Goal: Book appointment/travel/reservation

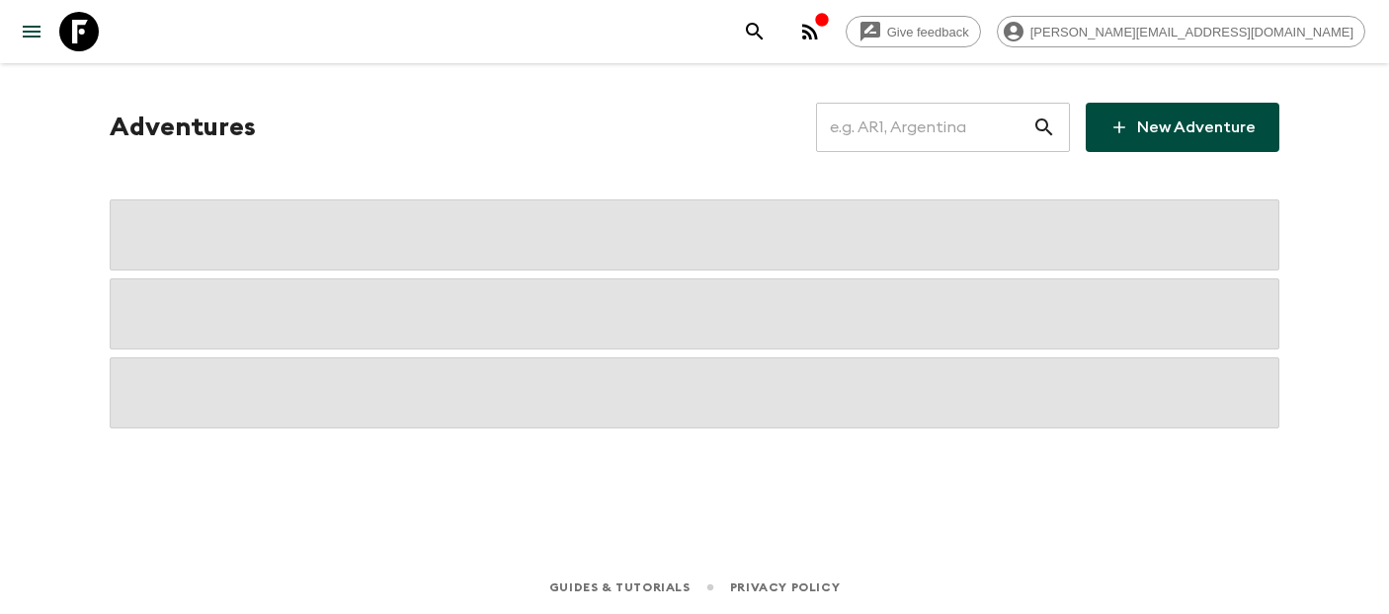
click at [910, 128] on input "text" at bounding box center [924, 127] width 216 height 55
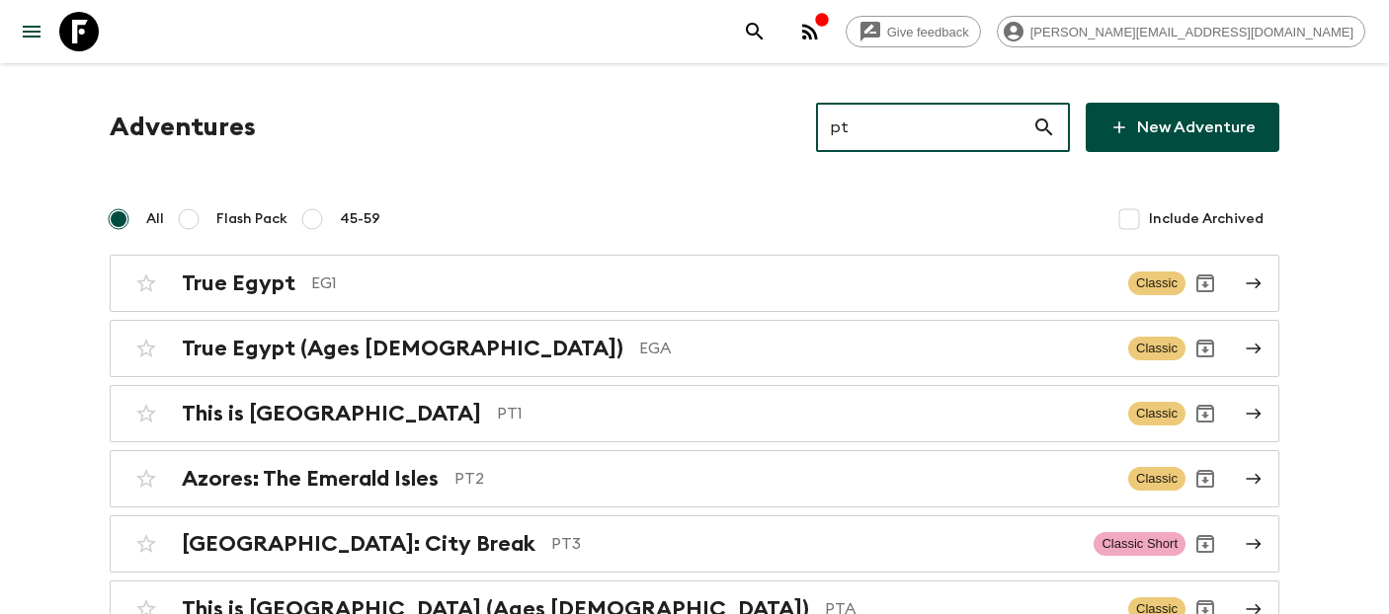
type input "pt2"
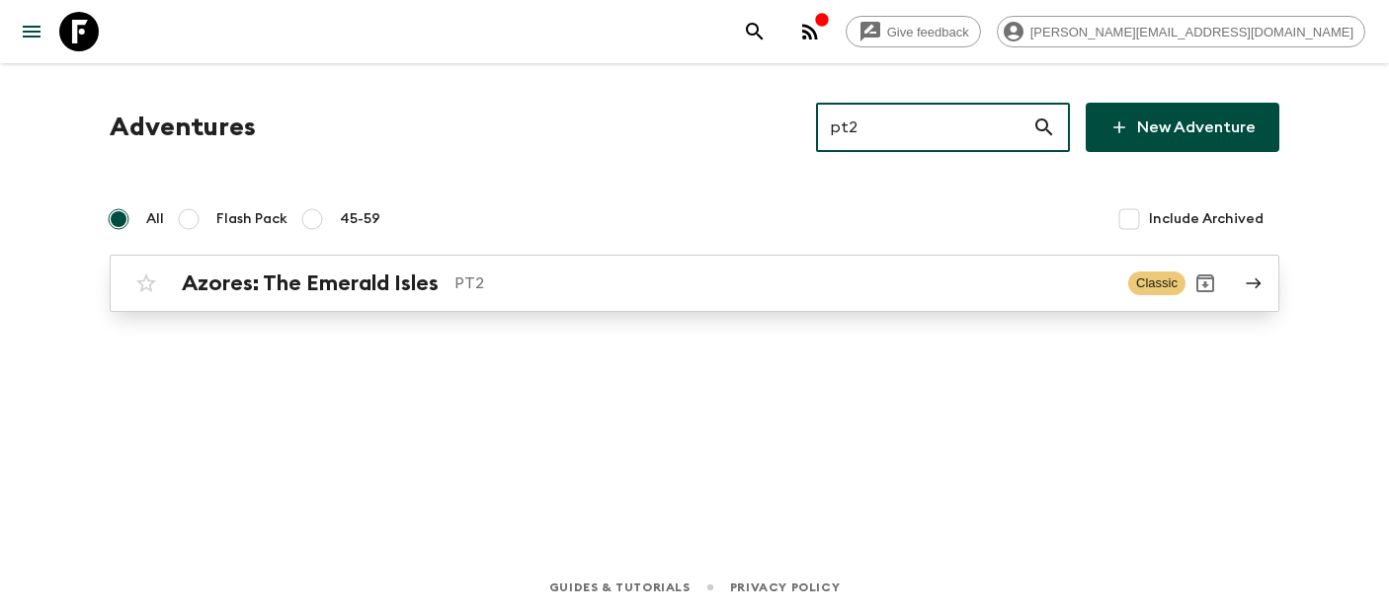
click at [303, 273] on h2 "Azores: The Emerald Isles" at bounding box center [310, 284] width 257 height 26
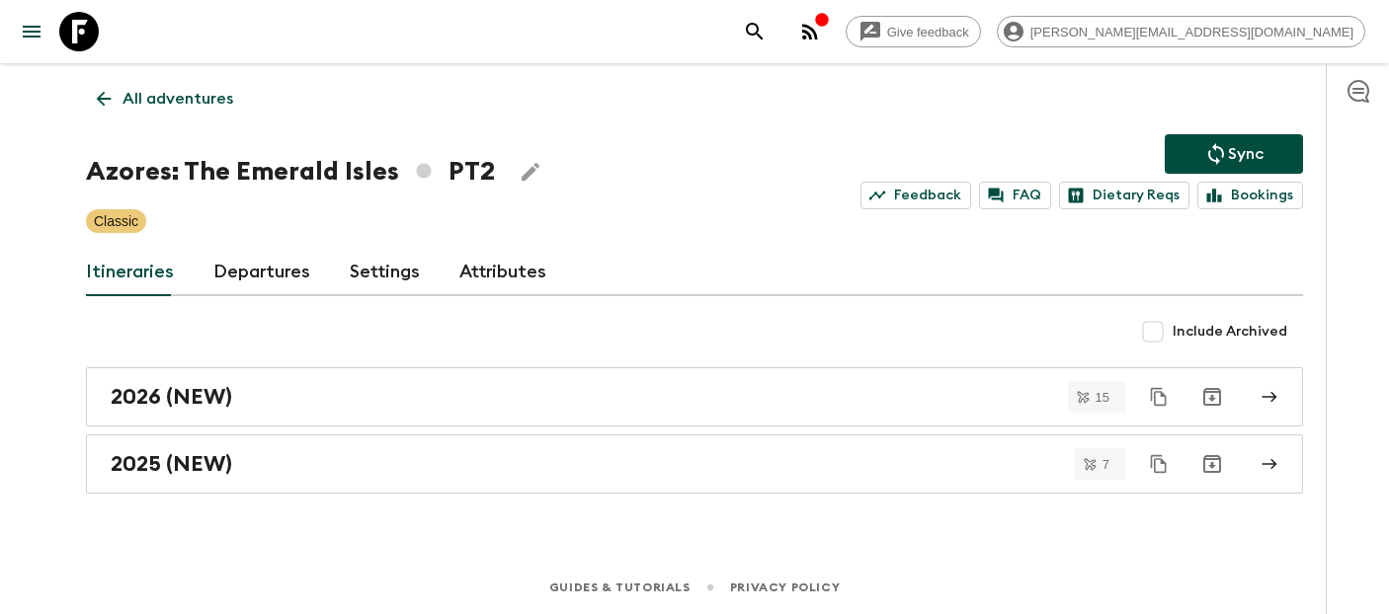
click at [232, 266] on link "Departures" at bounding box center [261, 272] width 97 height 47
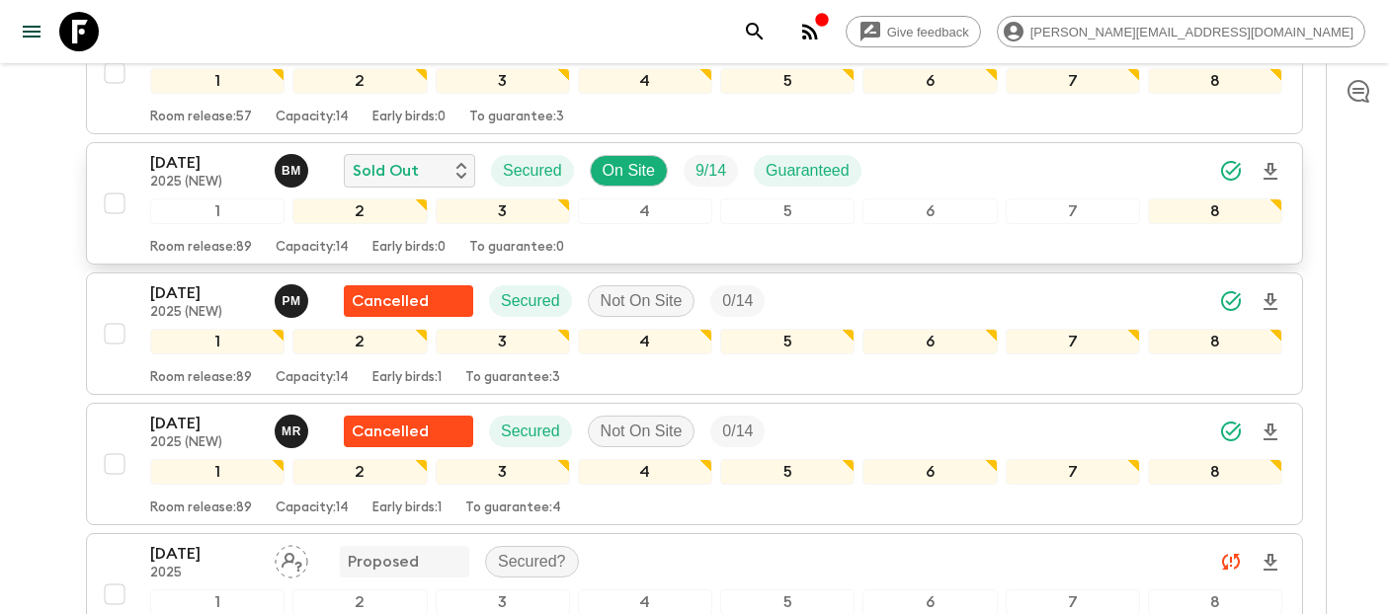
scroll to position [819, 0]
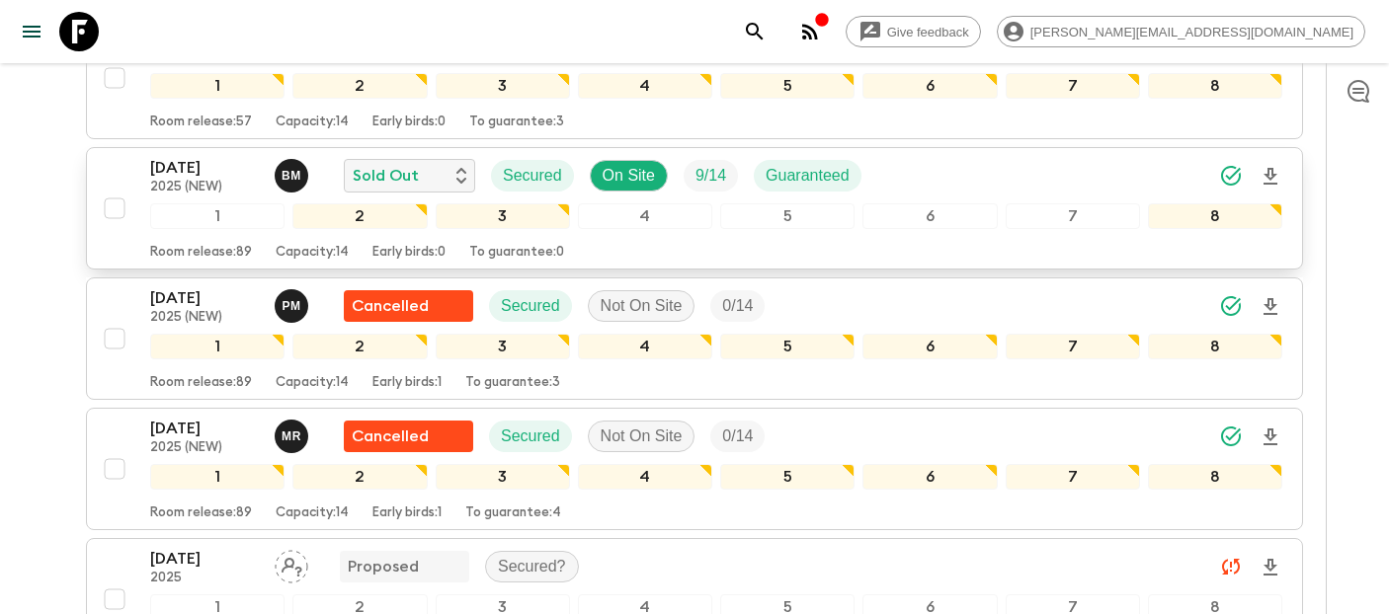
click at [211, 176] on p "[DATE]" at bounding box center [204, 168] width 109 height 24
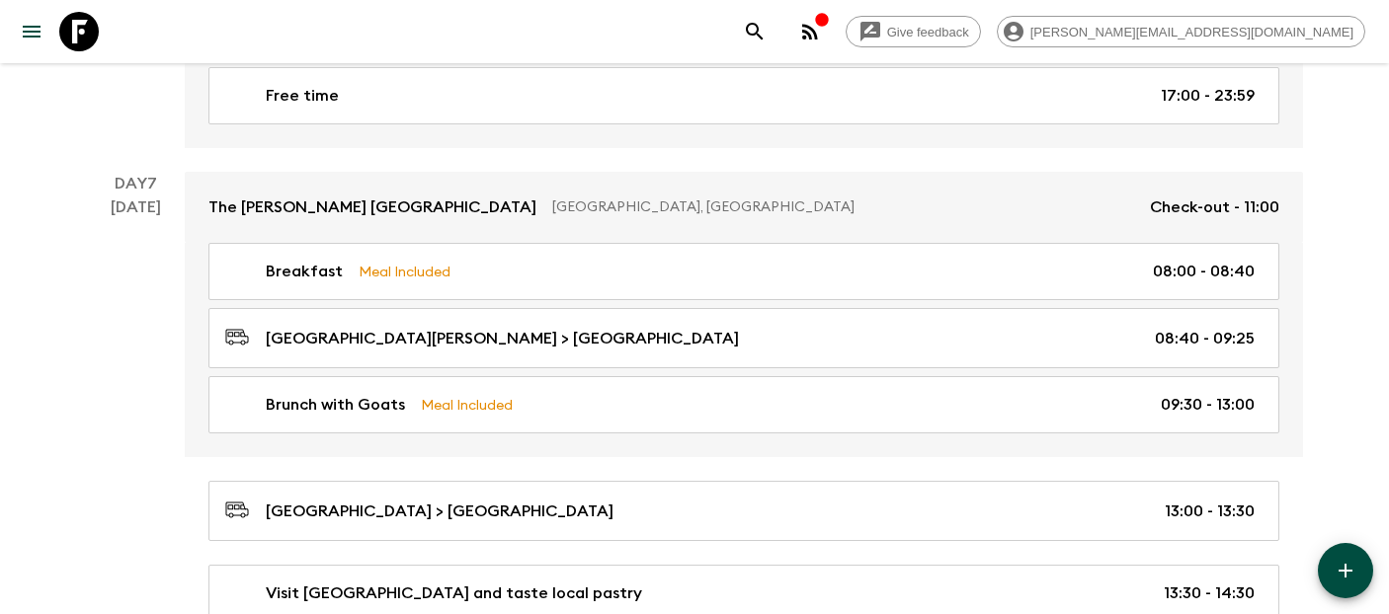
scroll to position [3510, 0]
